Goal: Navigation & Orientation: Find specific page/section

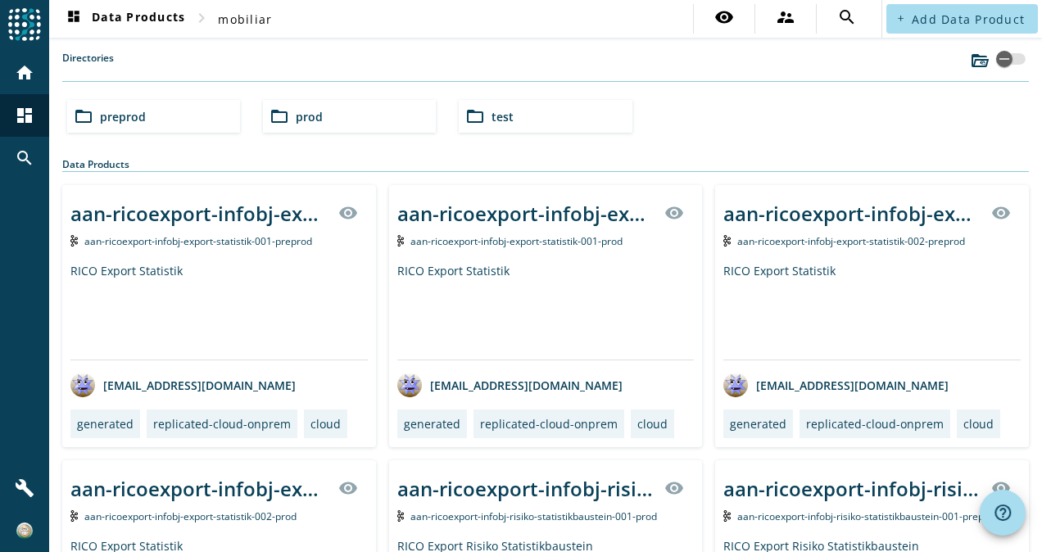
click at [344, 114] on div "folder_open prod" at bounding box center [349, 116] width 173 height 33
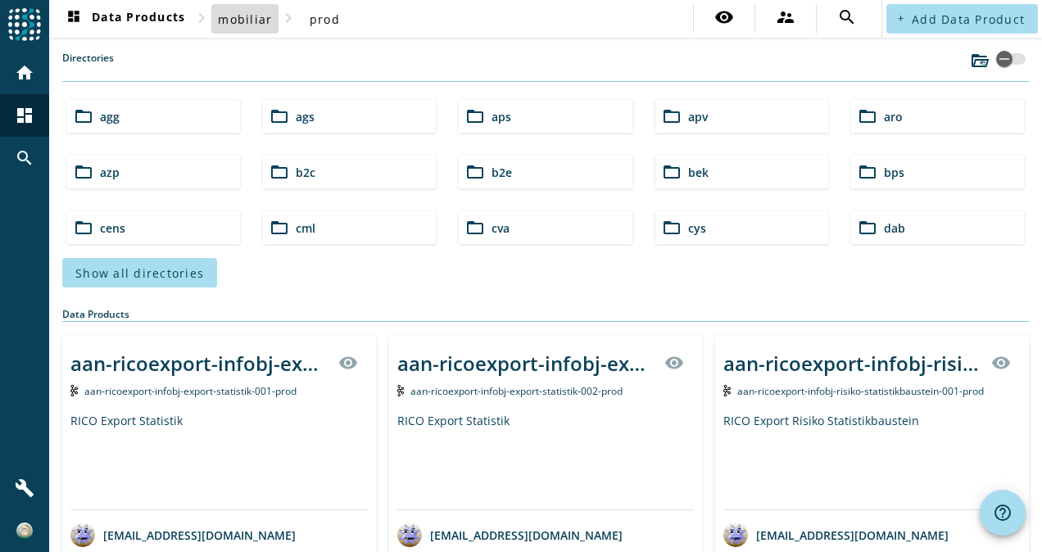
click at [249, 10] on span at bounding box center [244, 18] width 67 height 39
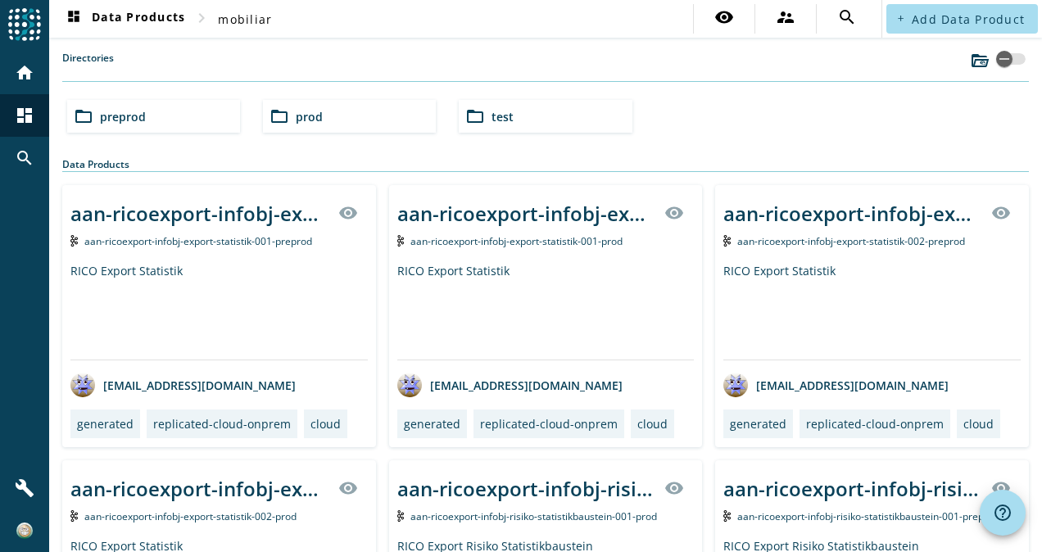
click at [180, 115] on div "folder_open preprod" at bounding box center [153, 116] width 173 height 33
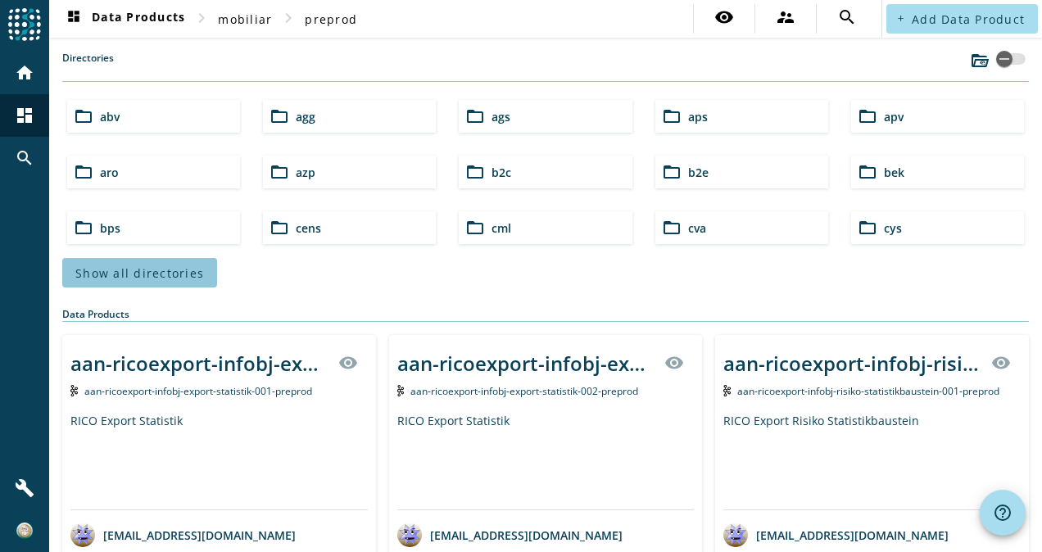
click at [184, 267] on span "Show all directories" at bounding box center [139, 273] width 129 height 16
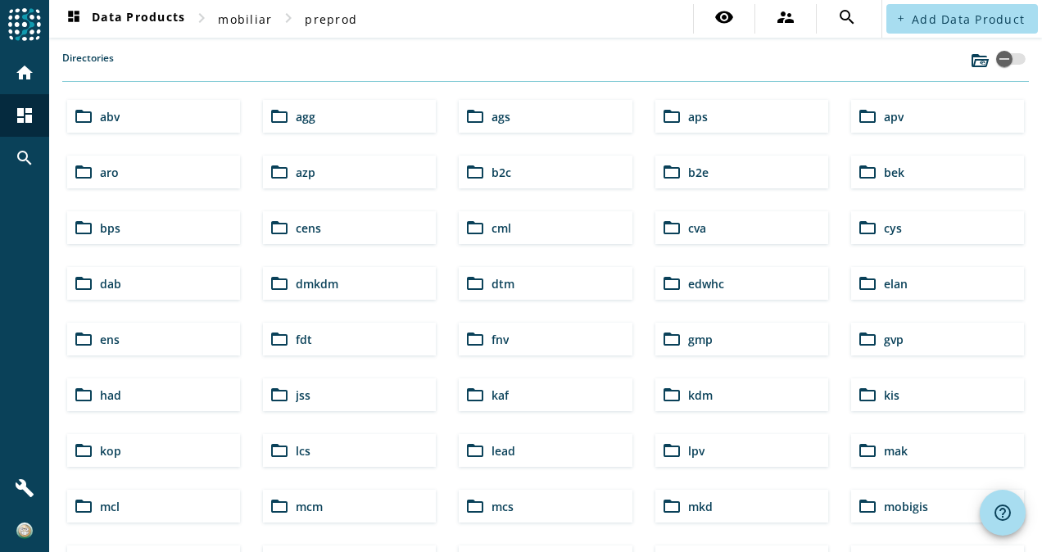
click at [310, 500] on span "mcm" at bounding box center [309, 507] width 27 height 16
